Goal: Information Seeking & Learning: Learn about a topic

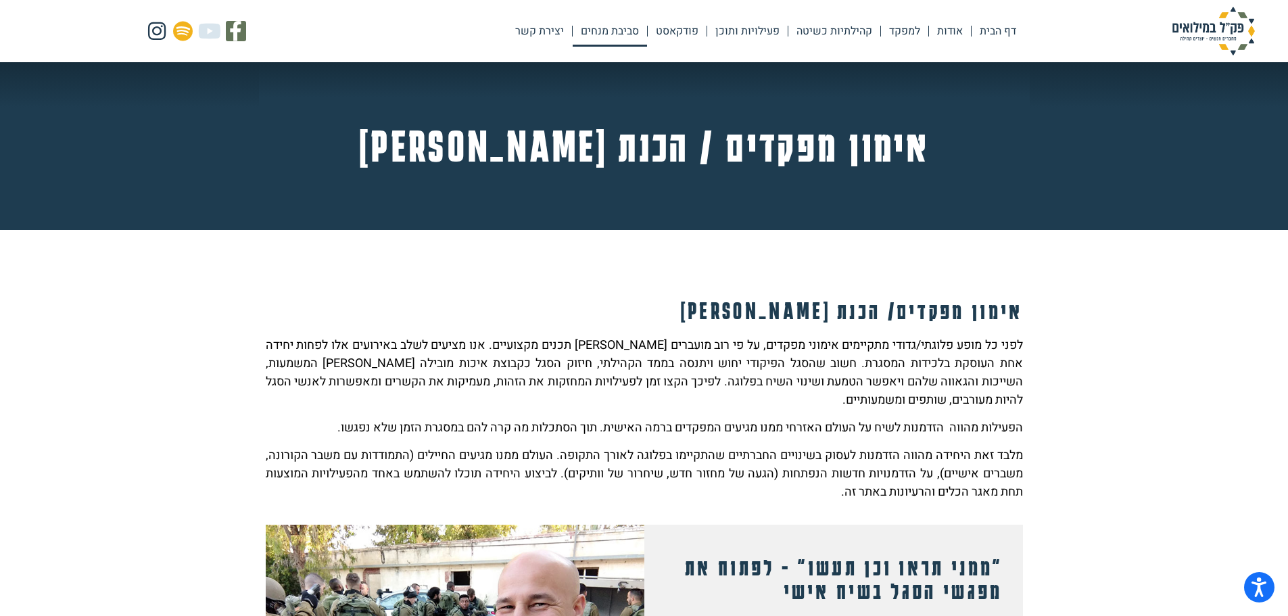
click at [583, 30] on link "סביבת מנחים" at bounding box center [610, 31] width 74 height 31
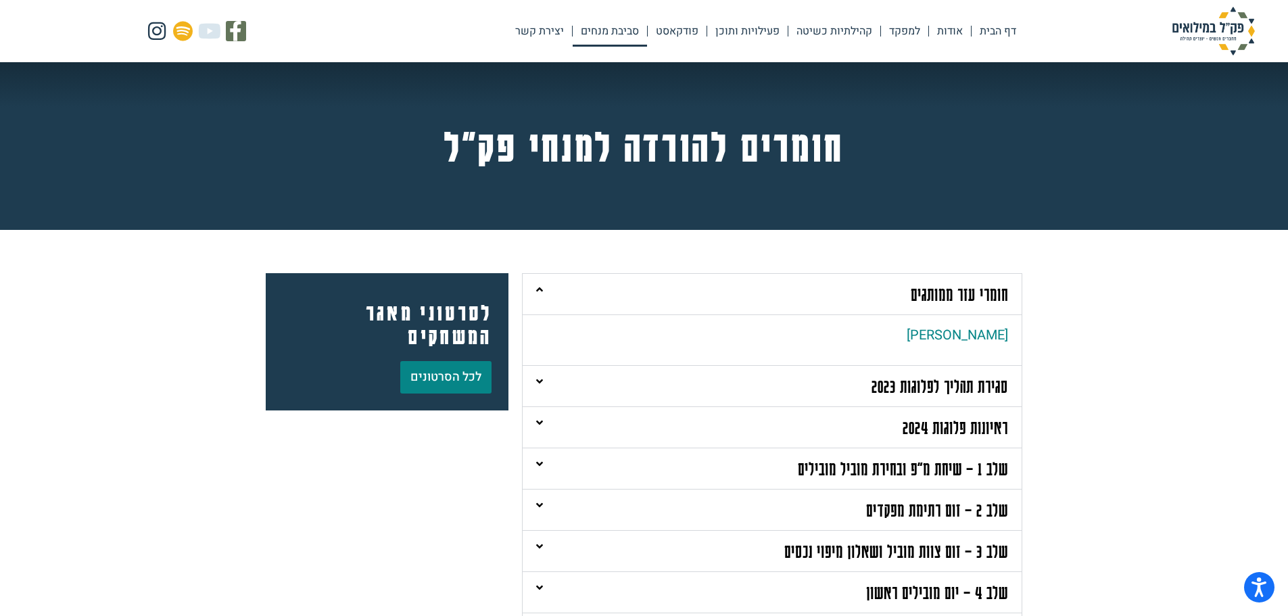
click at [601, 289] on div "חומרי עזר ממותגים" at bounding box center [772, 294] width 499 height 41
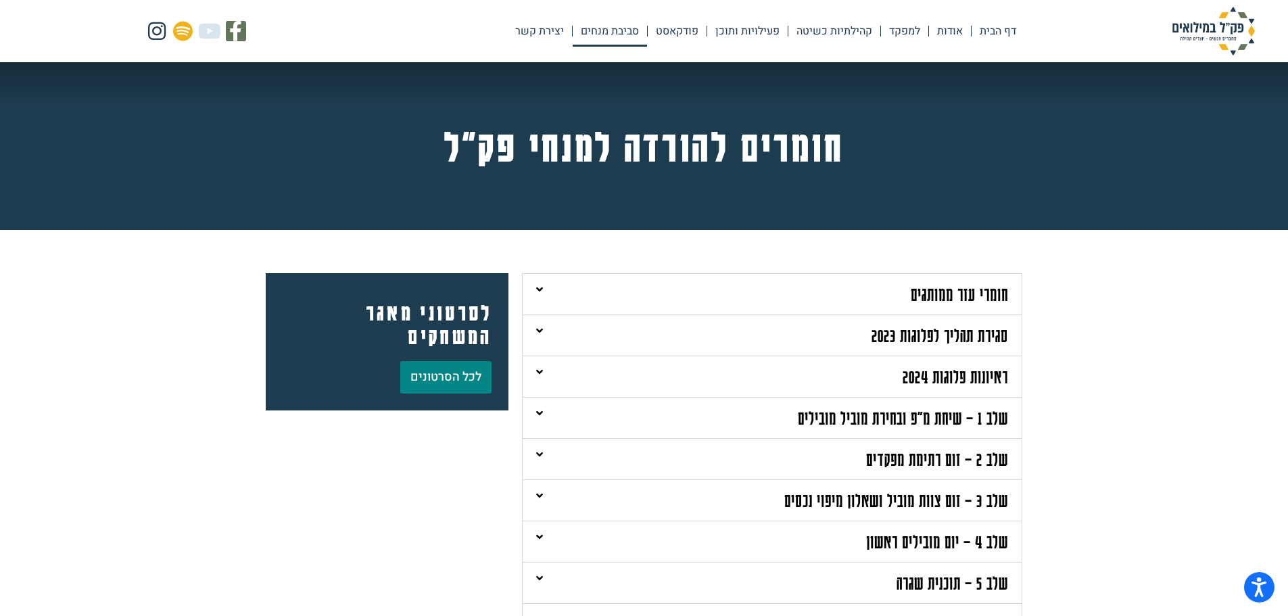
click at [624, 329] on div "סגירת תהליך לפלוגות 2023" at bounding box center [772, 335] width 499 height 41
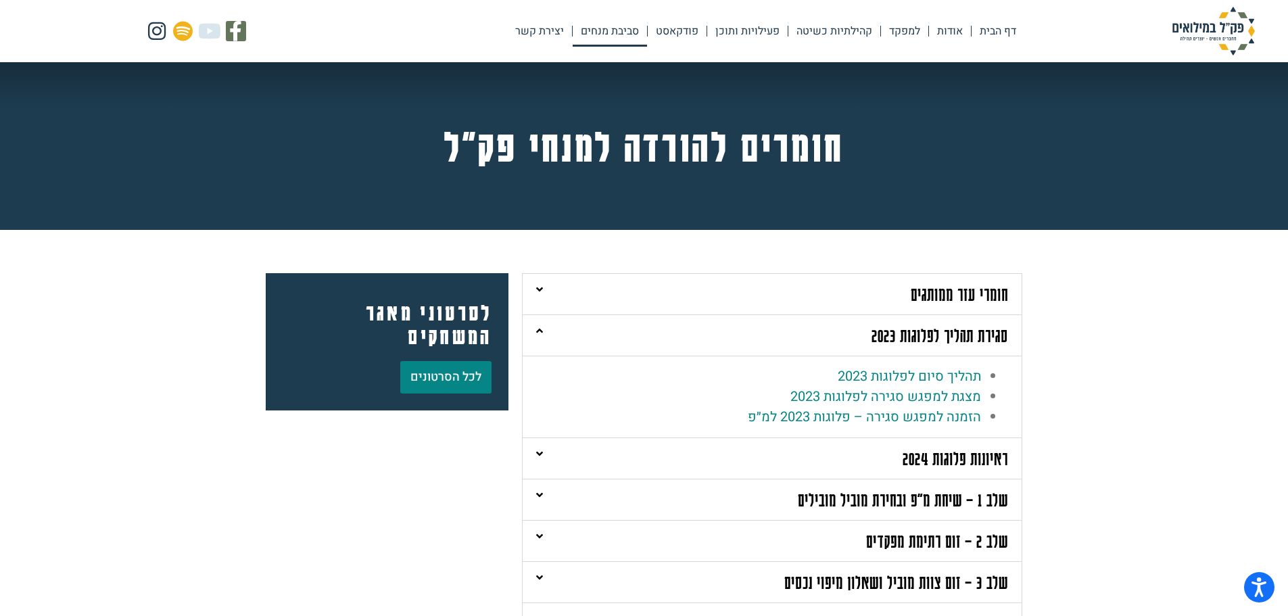
click at [624, 329] on div "סגירת תהליך לפלוגות 2023" at bounding box center [772, 335] width 499 height 41
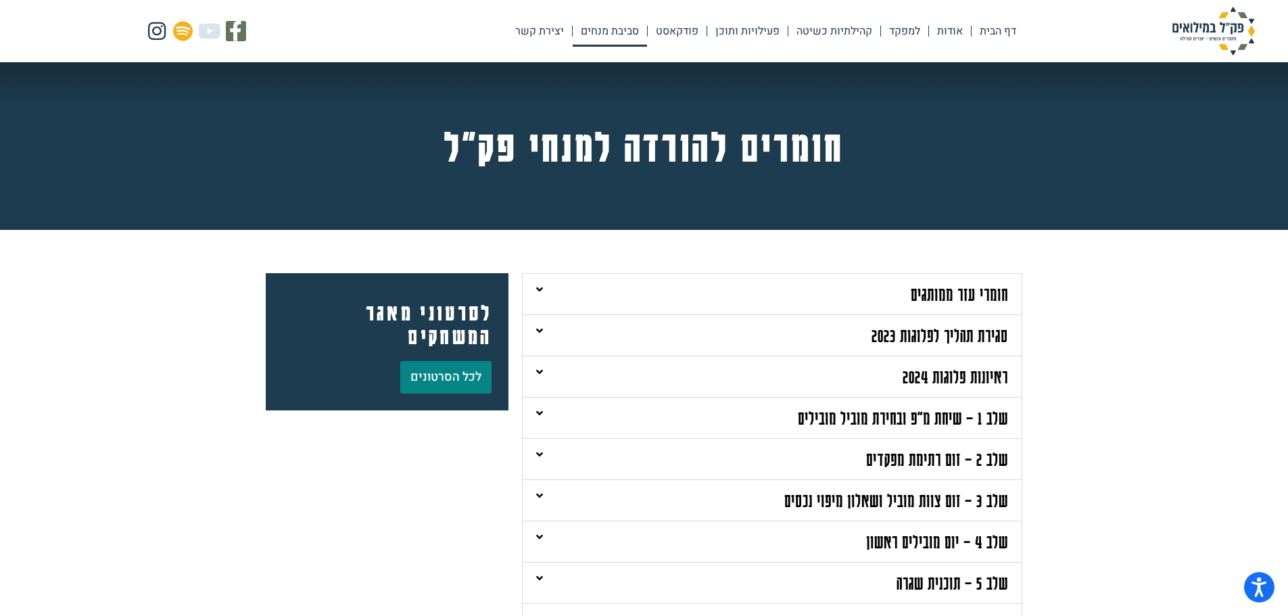
click at [690, 381] on div "ראיונות פלוגות 2024" at bounding box center [772, 376] width 499 height 41
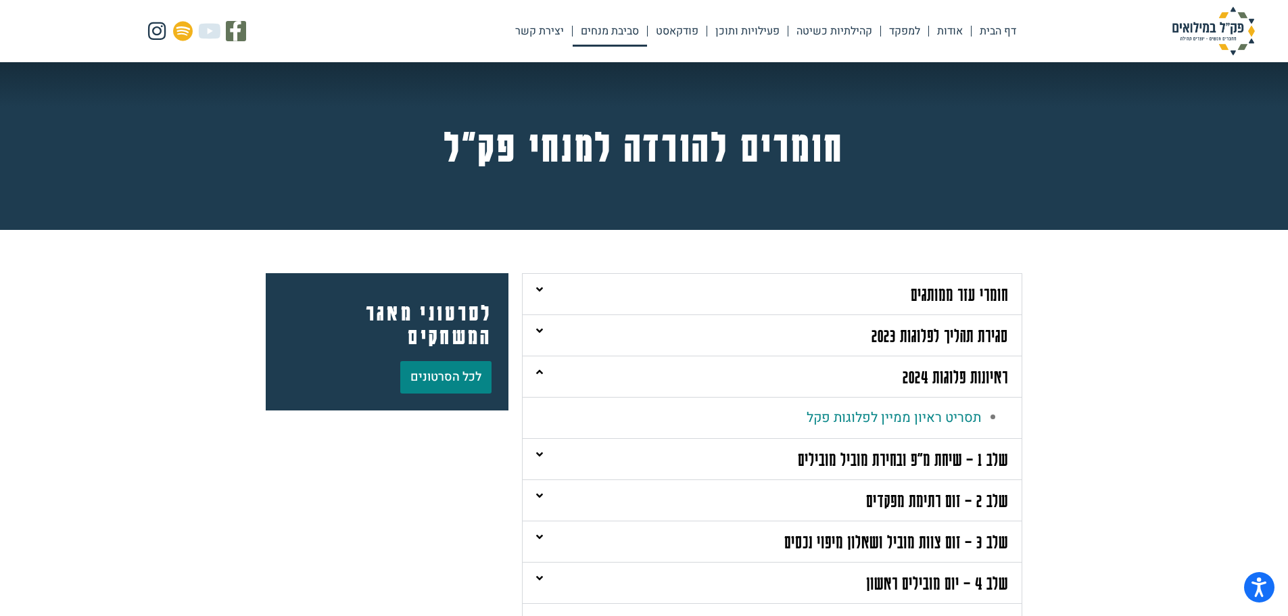
click at [690, 381] on div "ראיונות פלוגות 2024" at bounding box center [772, 376] width 499 height 41
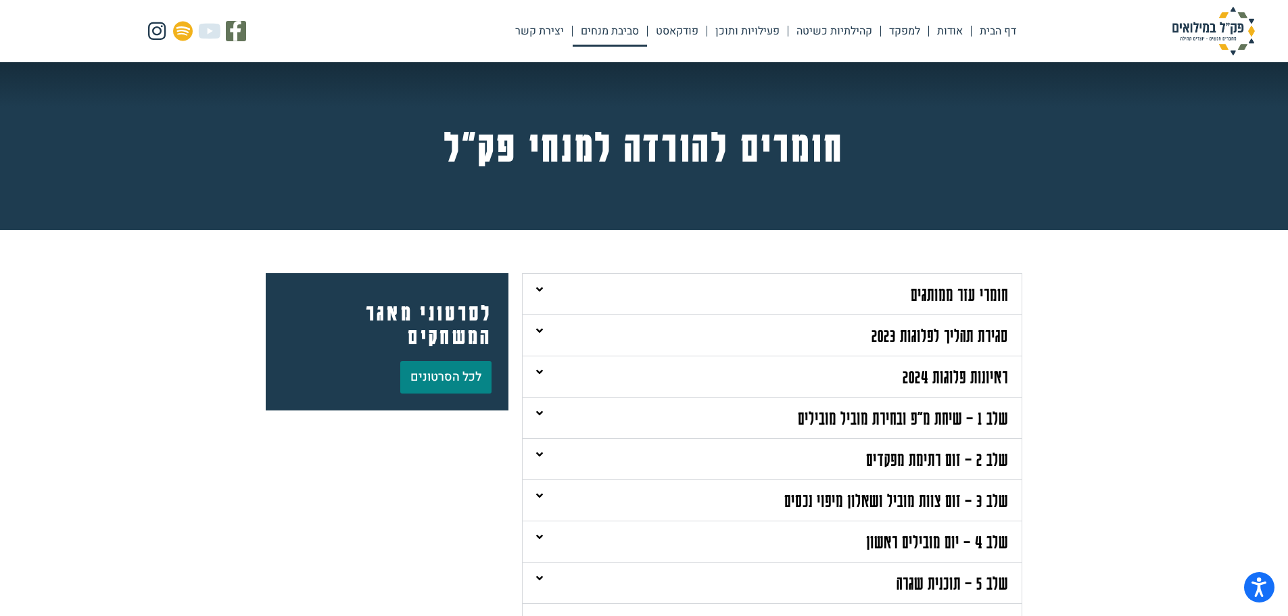
click at [857, 421] on link "שלב 1 – שיחת מ"פ ובחירת מוביל מובילים" at bounding box center [903, 417] width 210 height 21
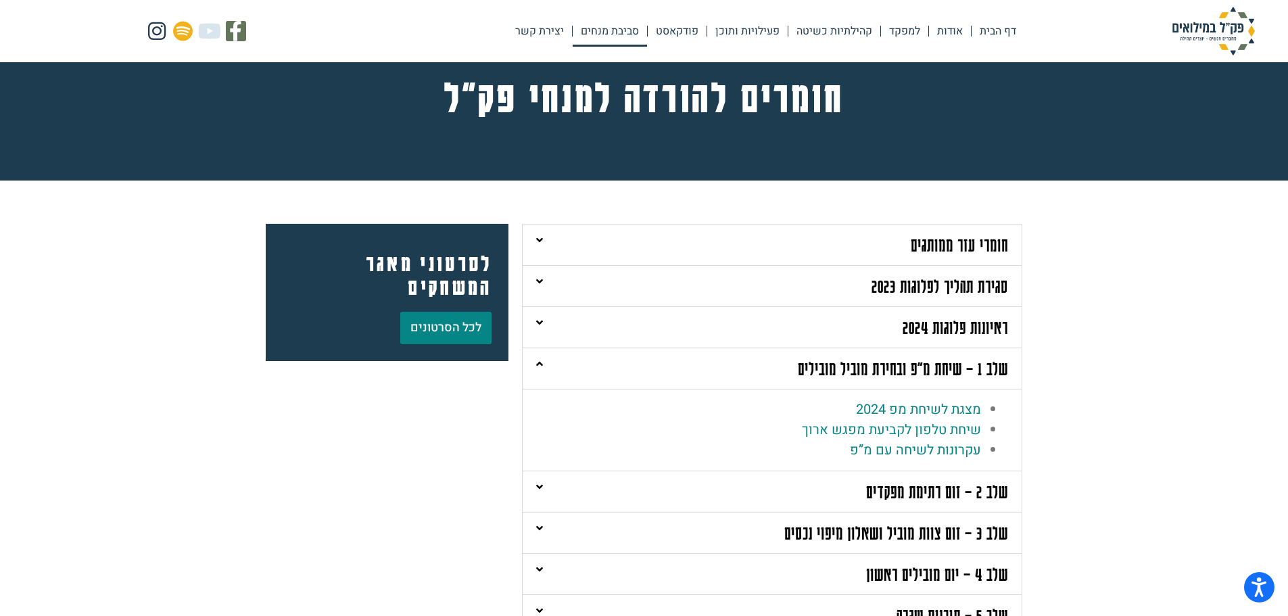
scroll to position [135, 0]
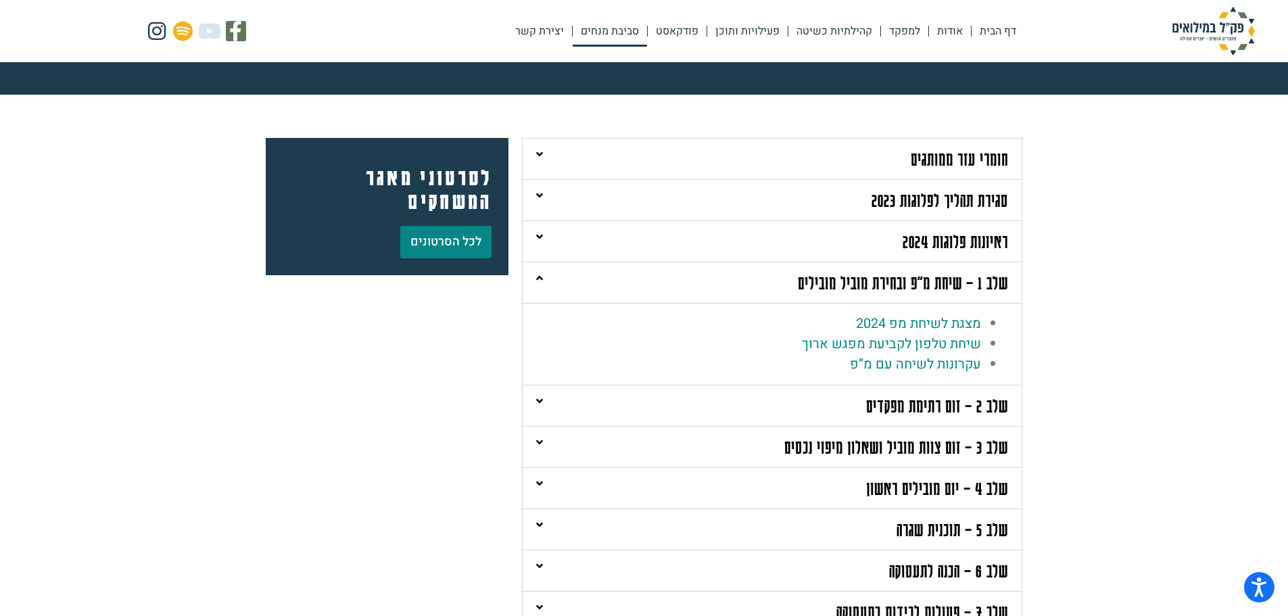
click at [882, 405] on link "שלב 2 – זום רתימת מפקדים" at bounding box center [937, 405] width 142 height 21
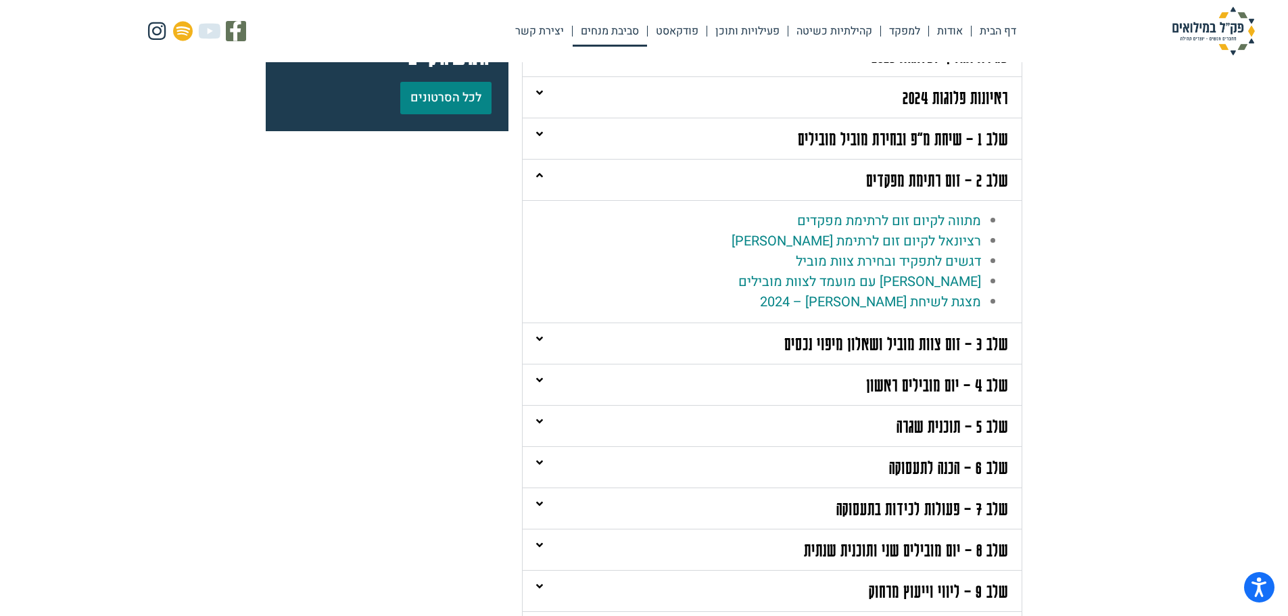
scroll to position [338, 0]
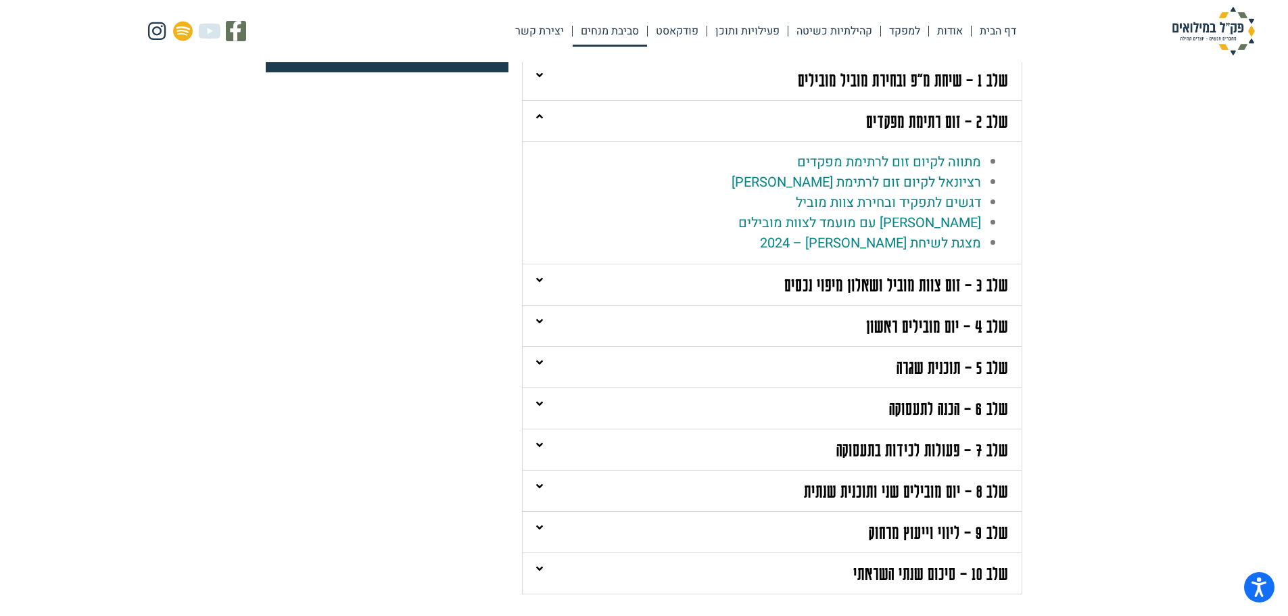
click at [861, 289] on link "שלב 3 – זום צוות מוביל ושאלון מיפוי נכסים" at bounding box center [896, 284] width 224 height 21
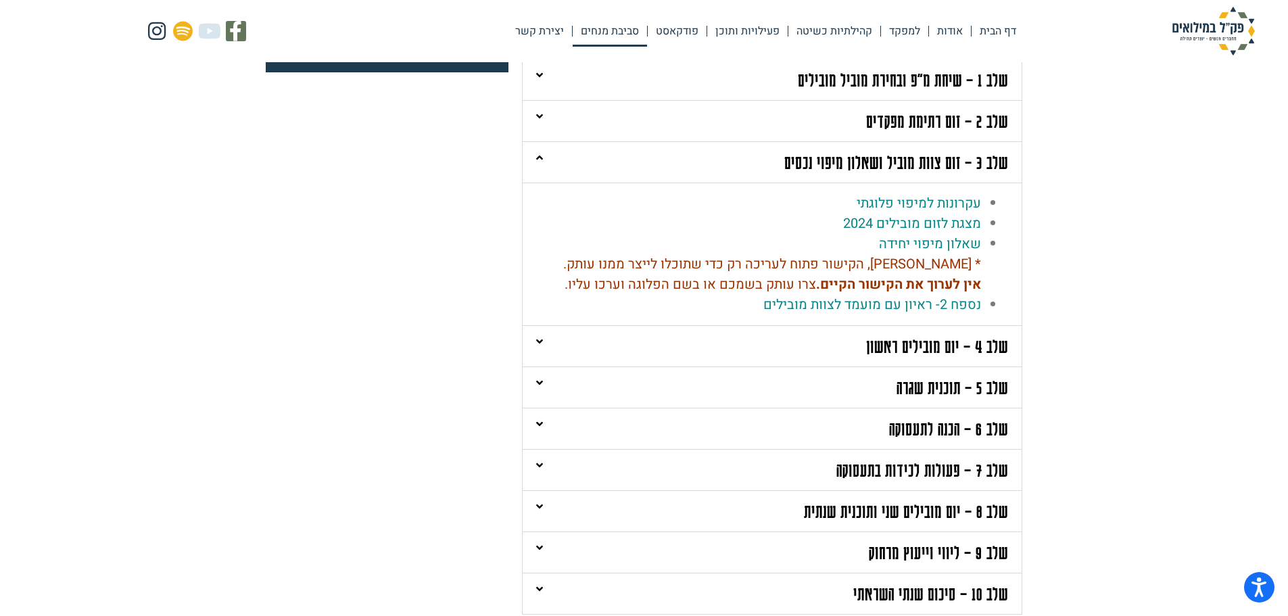
click at [897, 346] on link "שלב 4 – יום מובילים ראשון" at bounding box center [937, 345] width 142 height 21
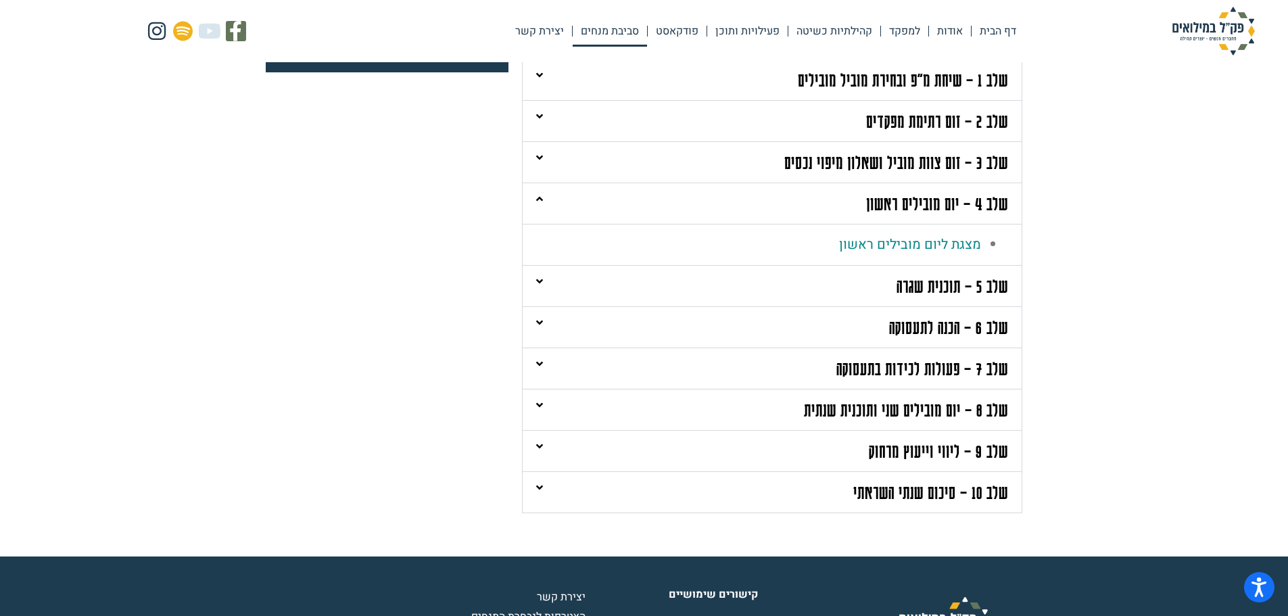
click at [929, 289] on link "שלב 5 – תוכנית שגרה" at bounding box center [953, 285] width 112 height 21
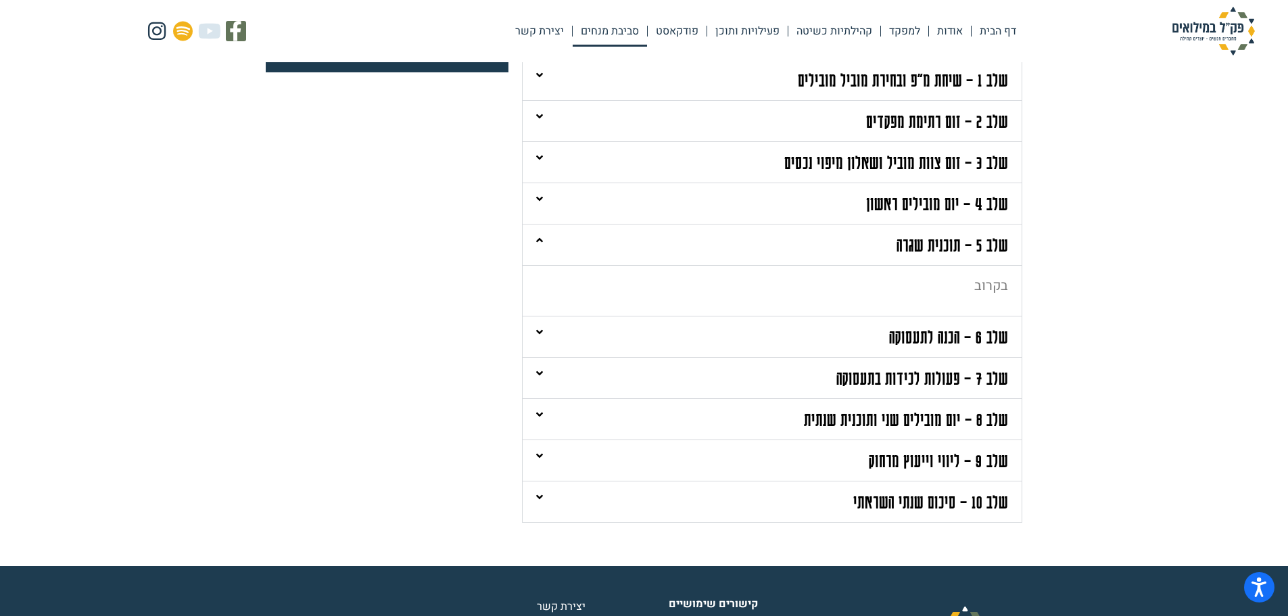
click at [925, 327] on link "שלב 6 – הכנה לתעסוקה" at bounding box center [948, 336] width 119 height 21
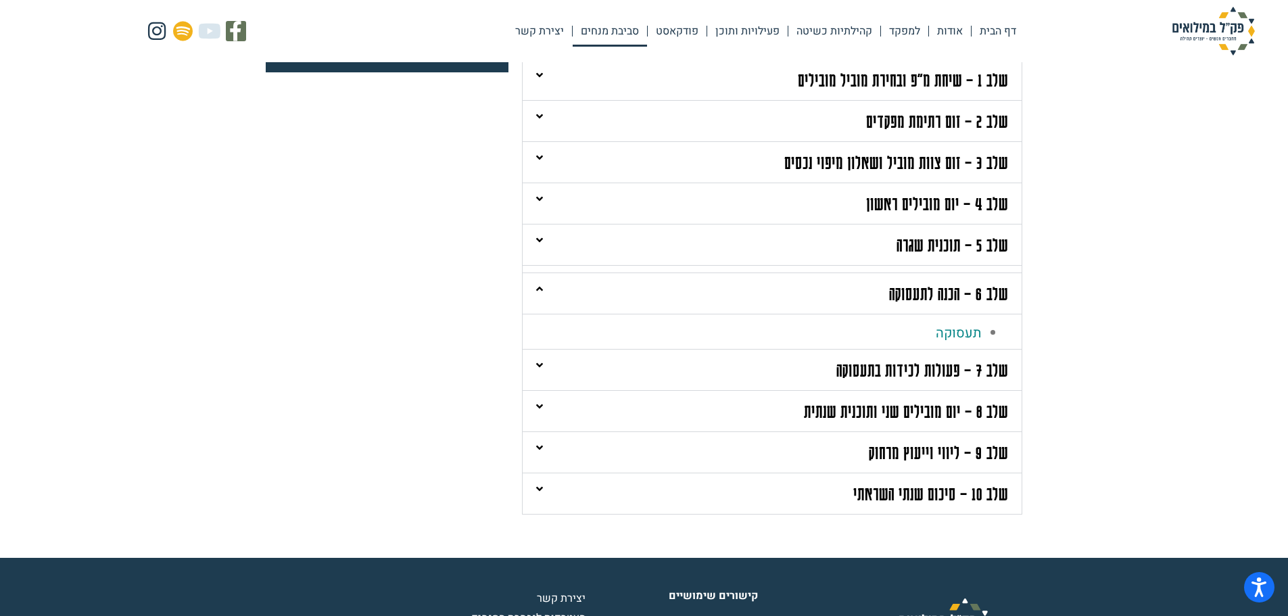
click at [924, 375] on link "שלב 7 – פעולות לכידות בתעסוקה" at bounding box center [922, 369] width 172 height 21
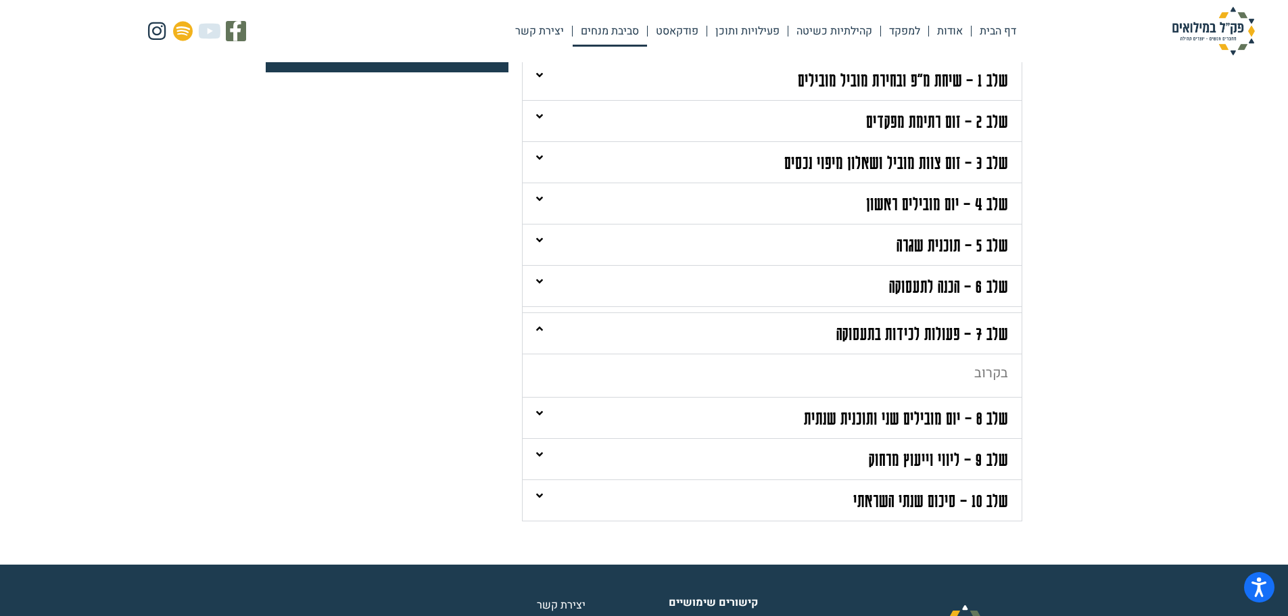
click at [931, 419] on link "שלב 8 – יום מובילים שני ותוכנית שנתית" at bounding box center [906, 417] width 204 height 21
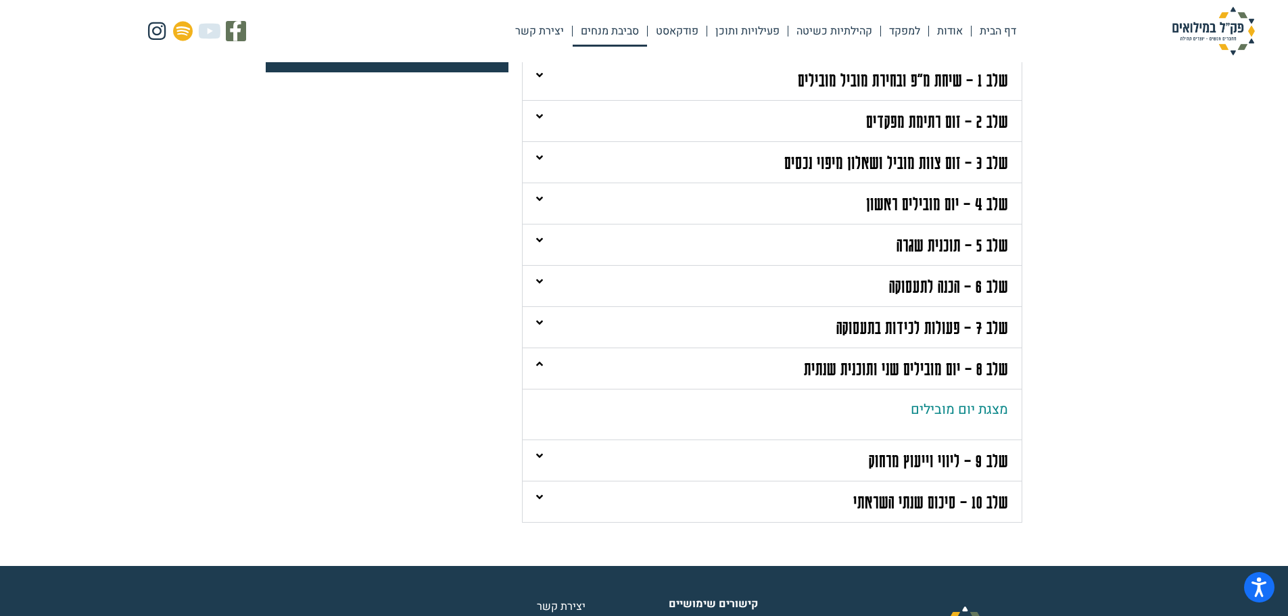
click at [930, 444] on div "שלב 9 – ליווי וייעוץ מרחוק" at bounding box center [772, 460] width 499 height 41
click at [947, 473] on div "בקרוב" at bounding box center [772, 455] width 499 height 51
click at [918, 502] on link "שלב 10 – סיכום שנתי השראתי" at bounding box center [930, 501] width 155 height 21
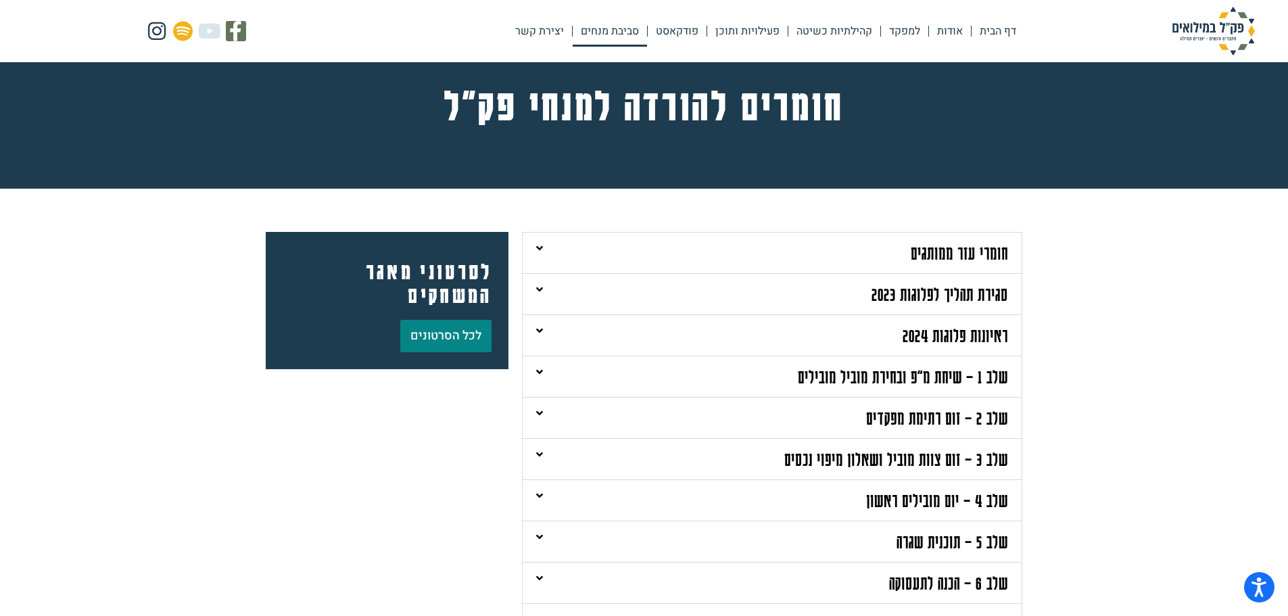
scroll to position [0, 0]
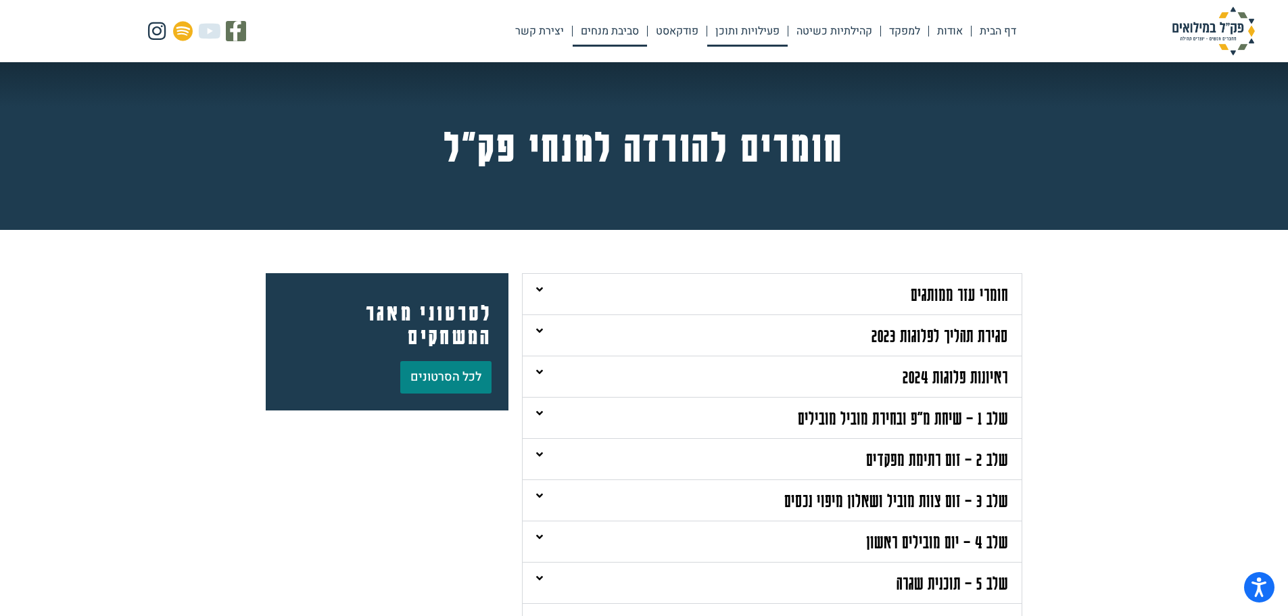
click at [735, 30] on link "פעילויות ותוכן" at bounding box center [747, 31] width 80 height 31
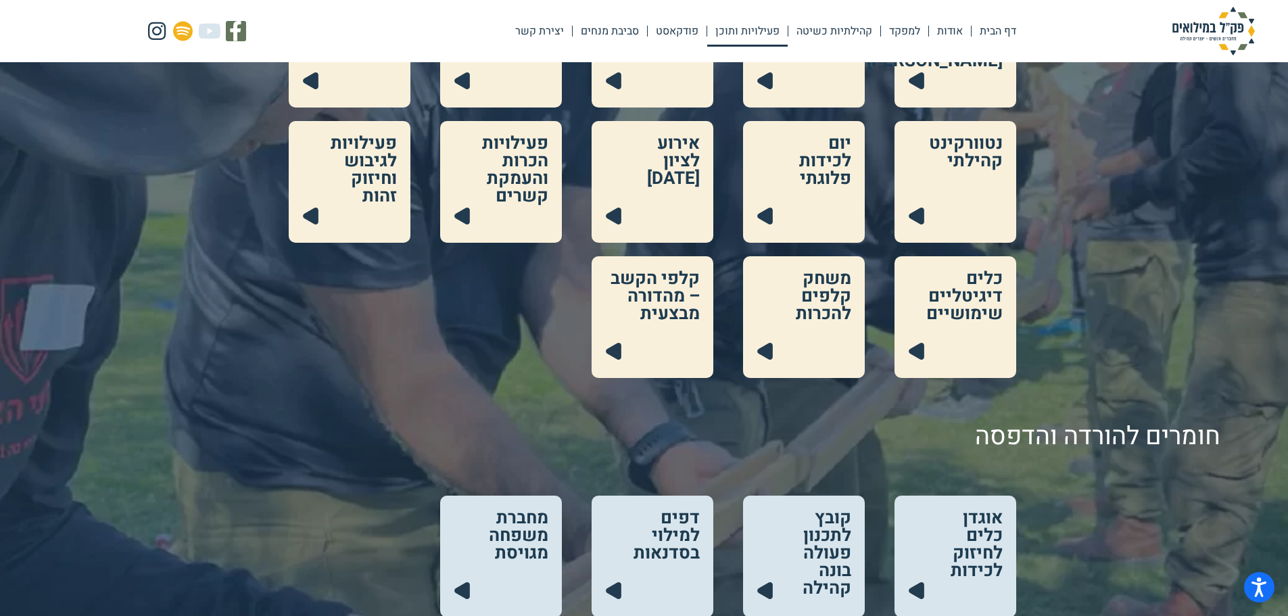
scroll to position [406, 0]
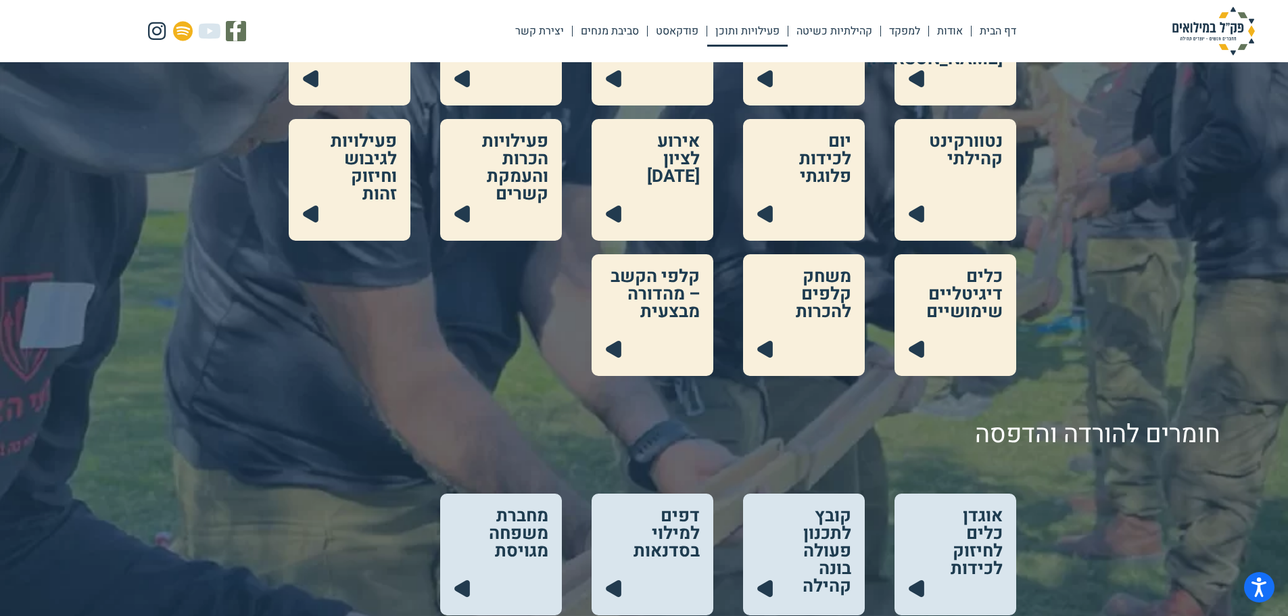
click at [830, 300] on link at bounding box center [804, 315] width 122 height 122
click at [681, 279] on link at bounding box center [653, 315] width 122 height 122
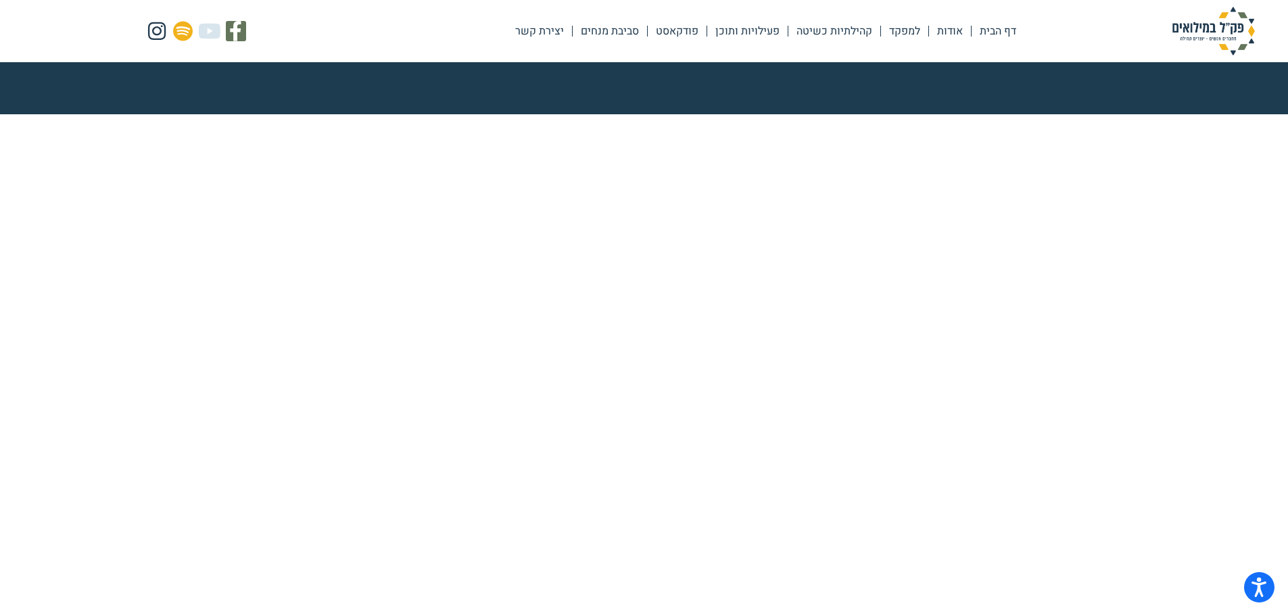
scroll to position [270, 0]
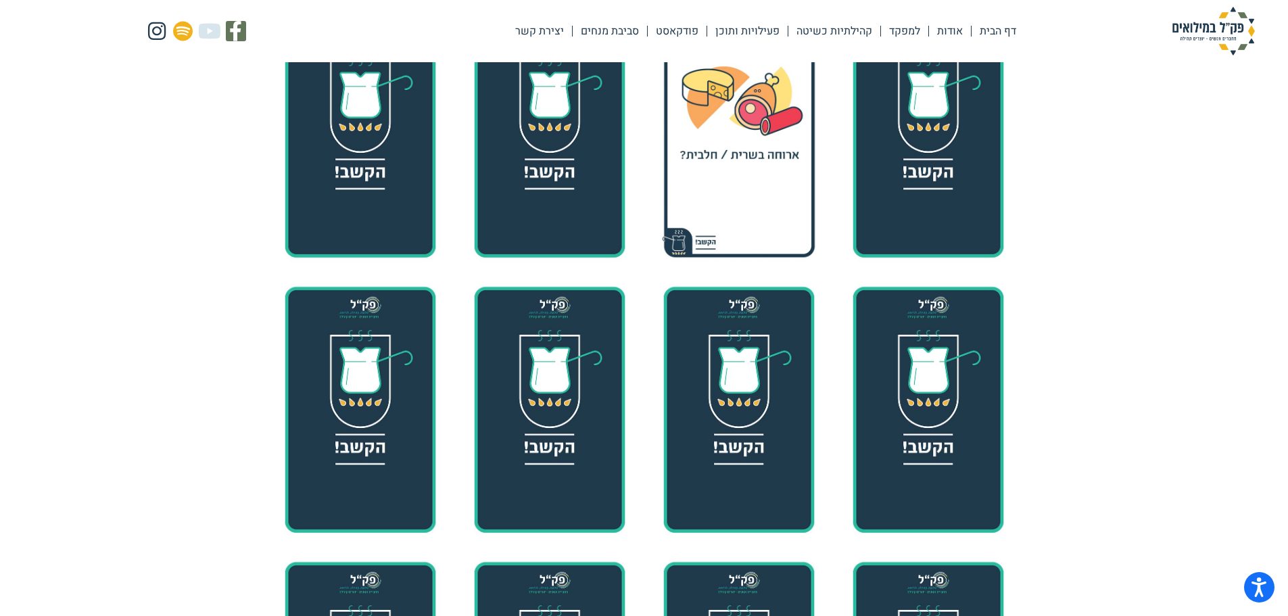
click at [783, 200] on div at bounding box center [739, 139] width 176 height 228
